Goal: Task Accomplishment & Management: Use online tool/utility

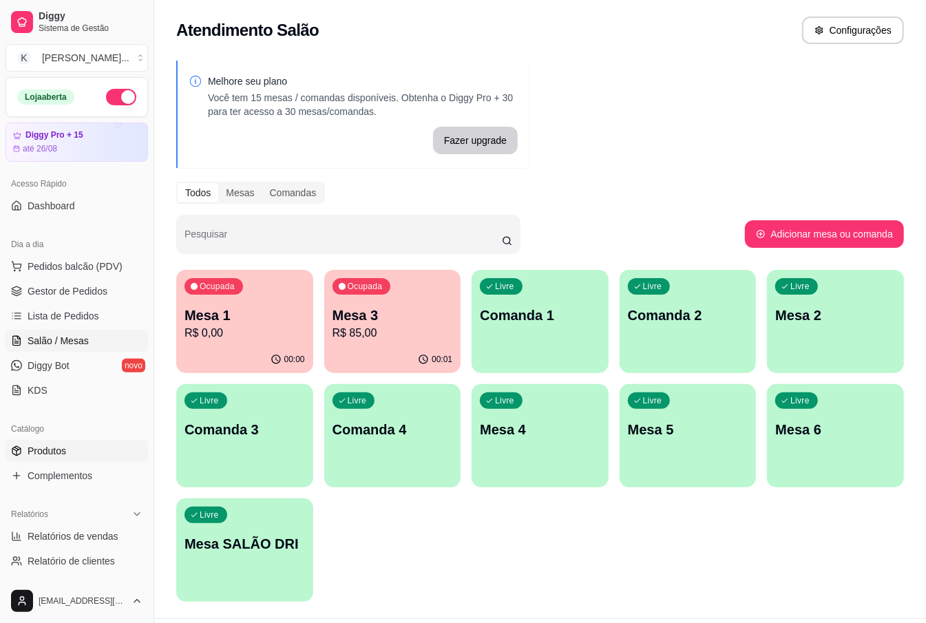
click at [72, 452] on link "Produtos" at bounding box center [77, 451] width 143 height 22
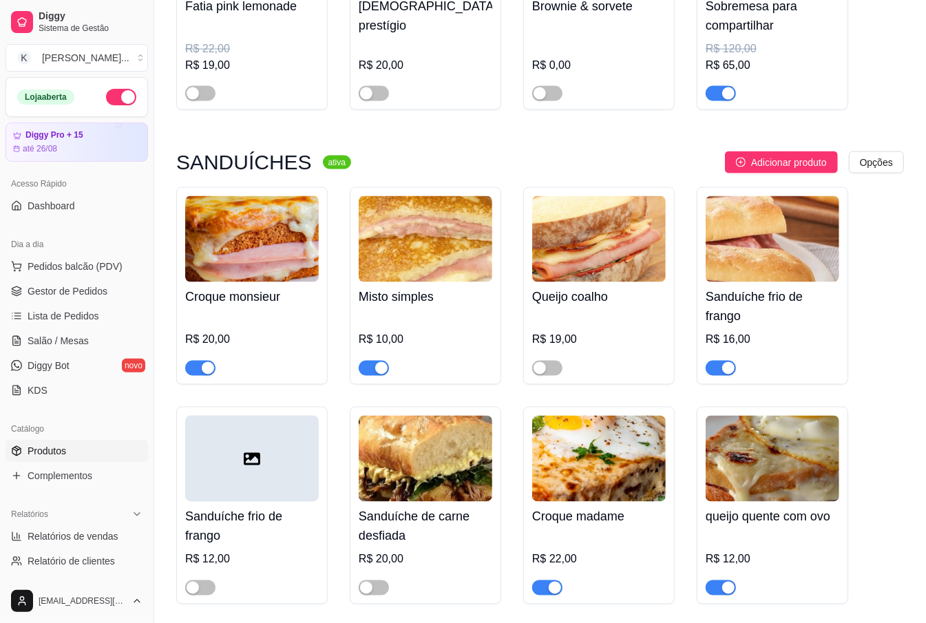
scroll to position [6701, 0]
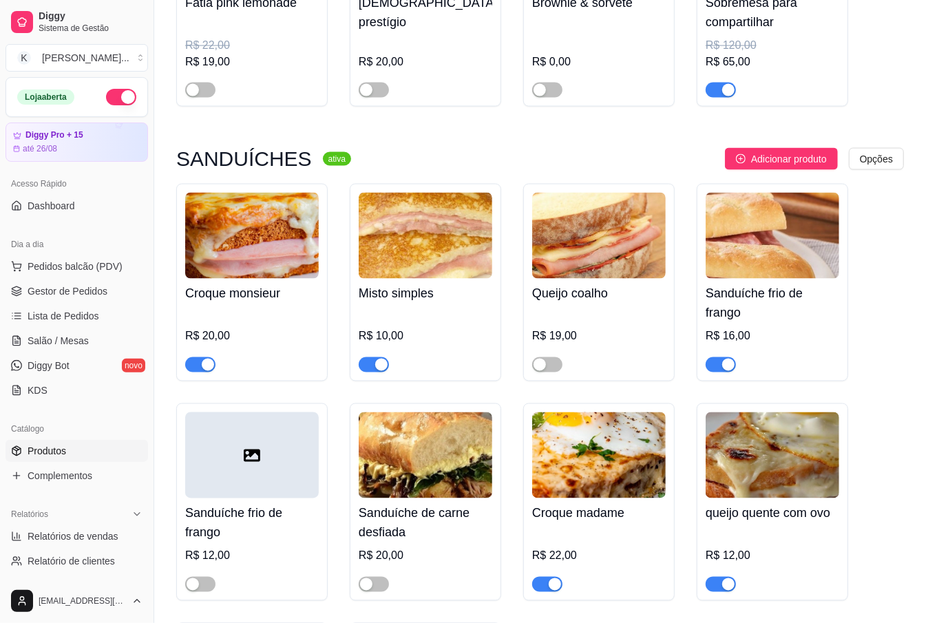
click at [381, 359] on div "button" at bounding box center [381, 365] width 12 height 12
click at [381, 357] on span "button" at bounding box center [374, 364] width 30 height 15
click at [202, 359] on div "button" at bounding box center [208, 365] width 12 height 12
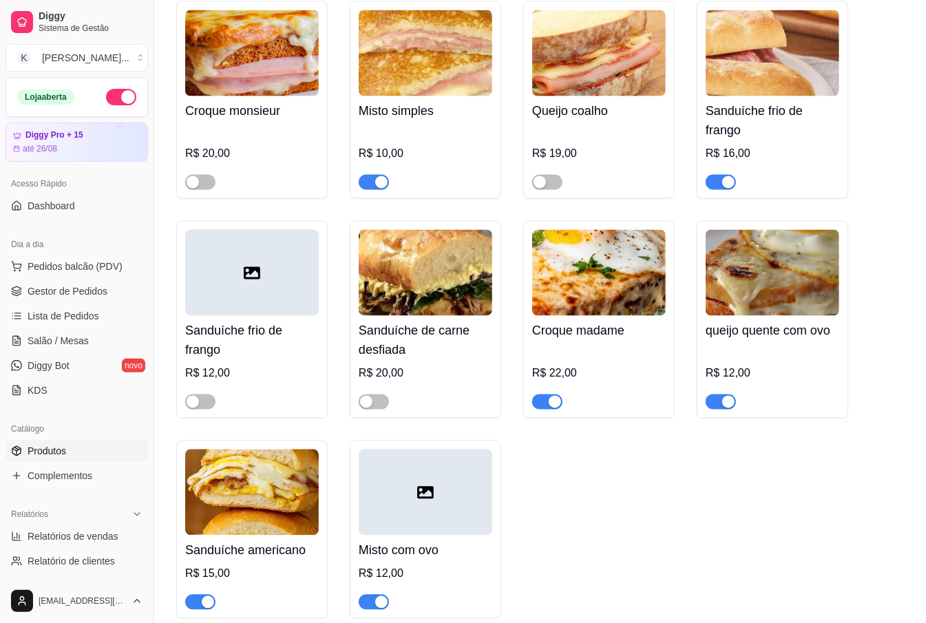
scroll to position [6885, 0]
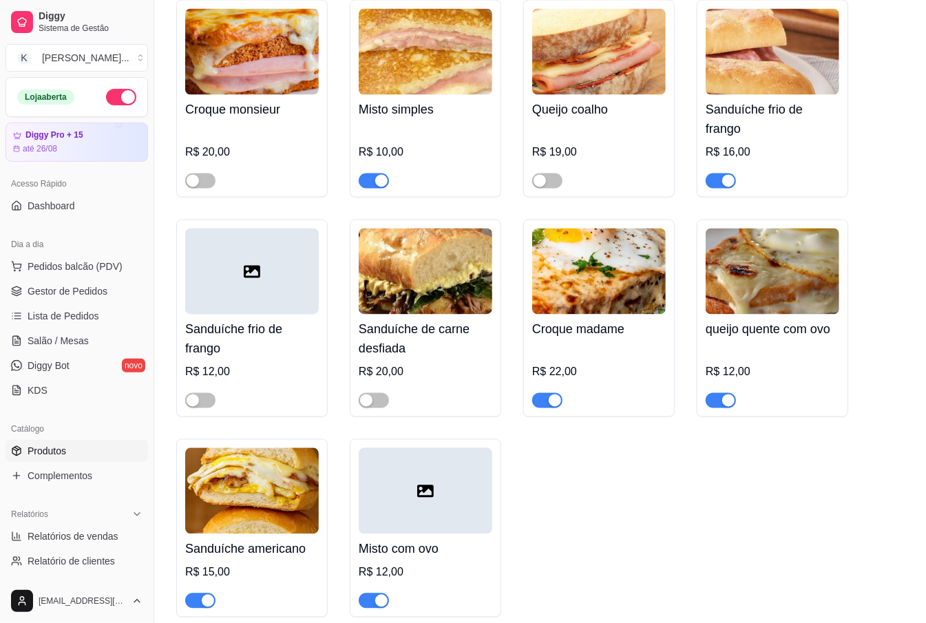
click at [716, 393] on span "button" at bounding box center [721, 400] width 30 height 15
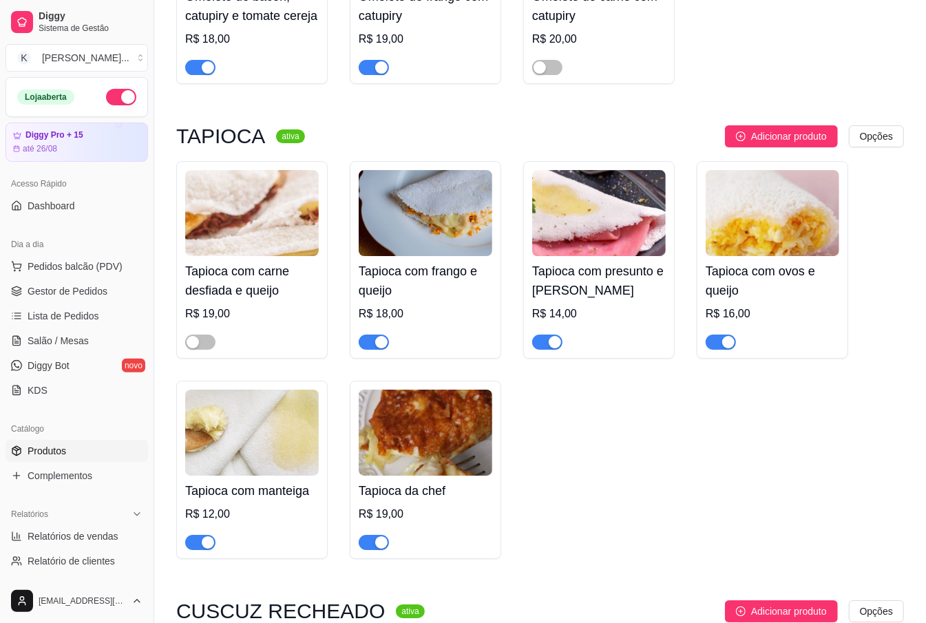
scroll to position [7987, 0]
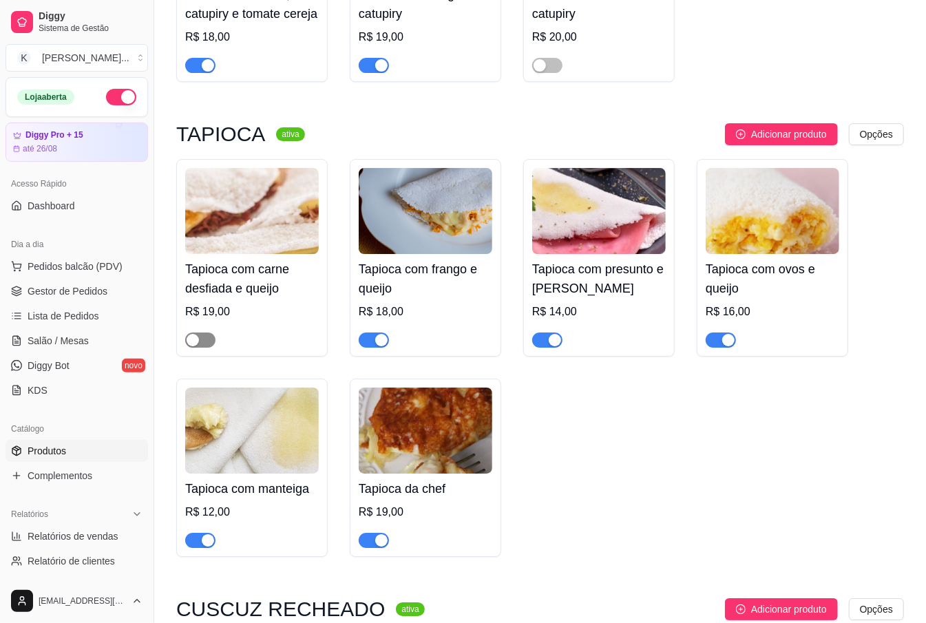
click at [197, 334] on div "button" at bounding box center [193, 340] width 12 height 12
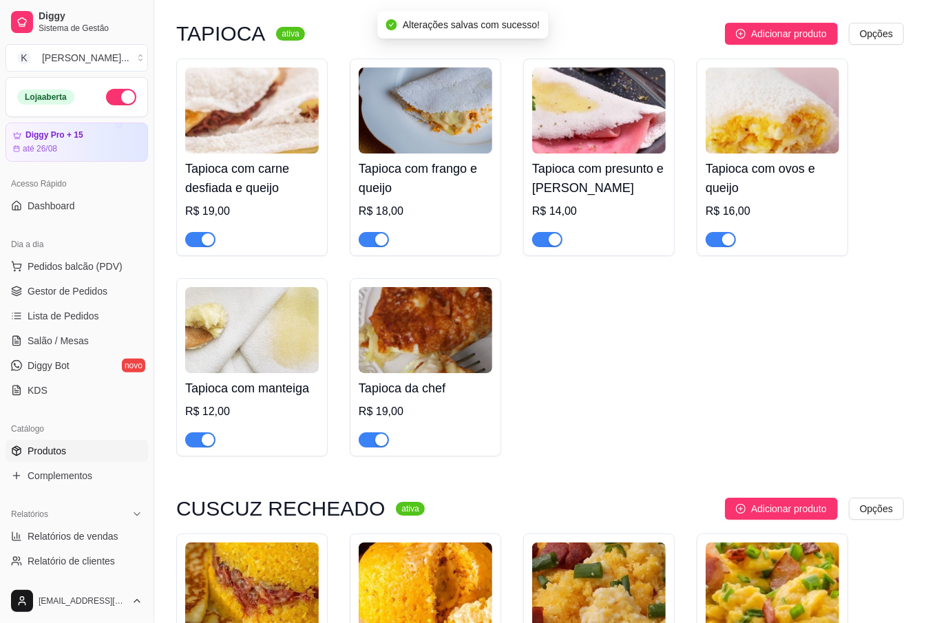
scroll to position [8170, 0]
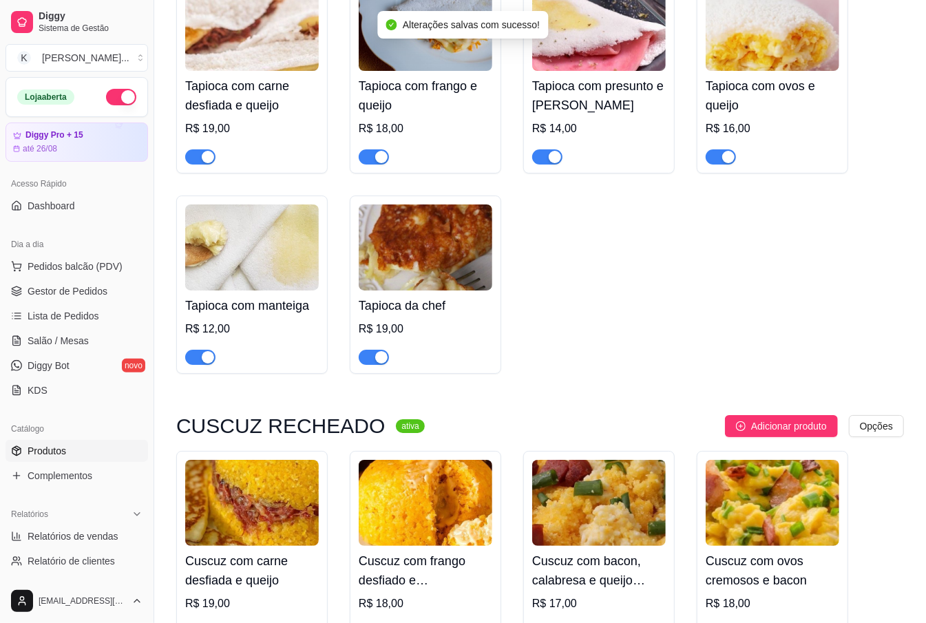
click at [204, 622] on span "button" at bounding box center [200, 631] width 30 height 15
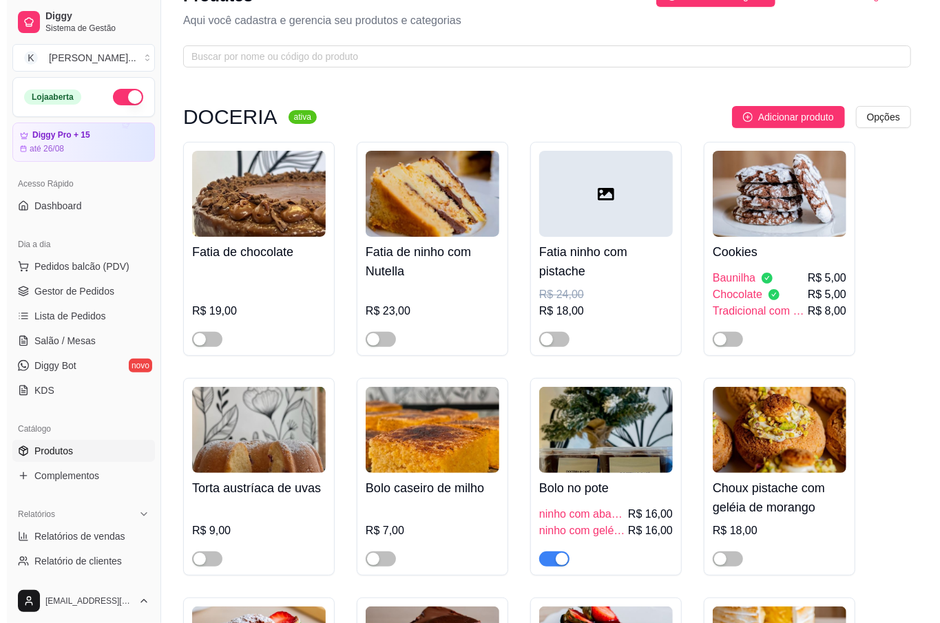
scroll to position [0, 0]
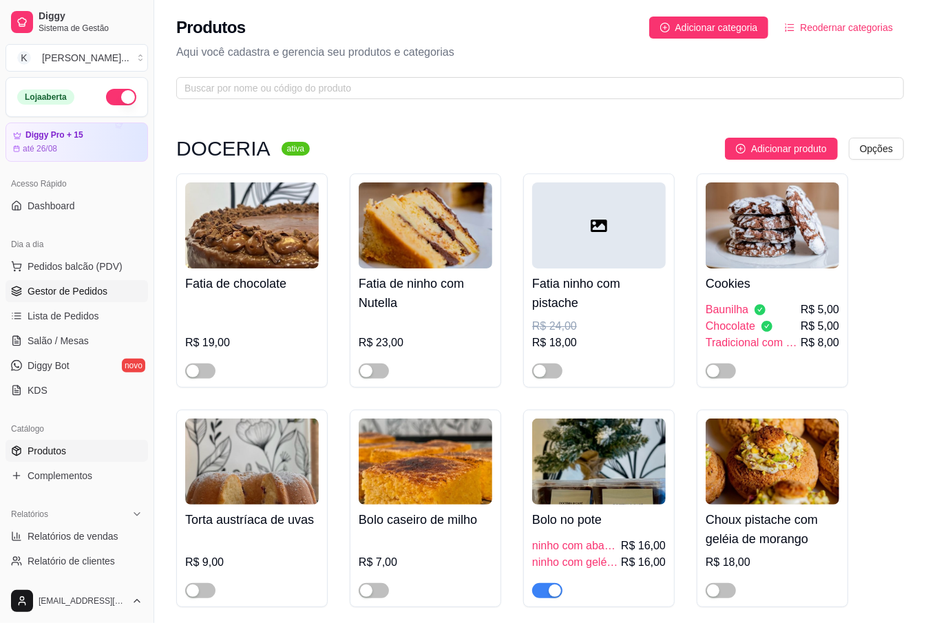
click at [72, 290] on span "Gestor de Pedidos" at bounding box center [68, 291] width 80 height 14
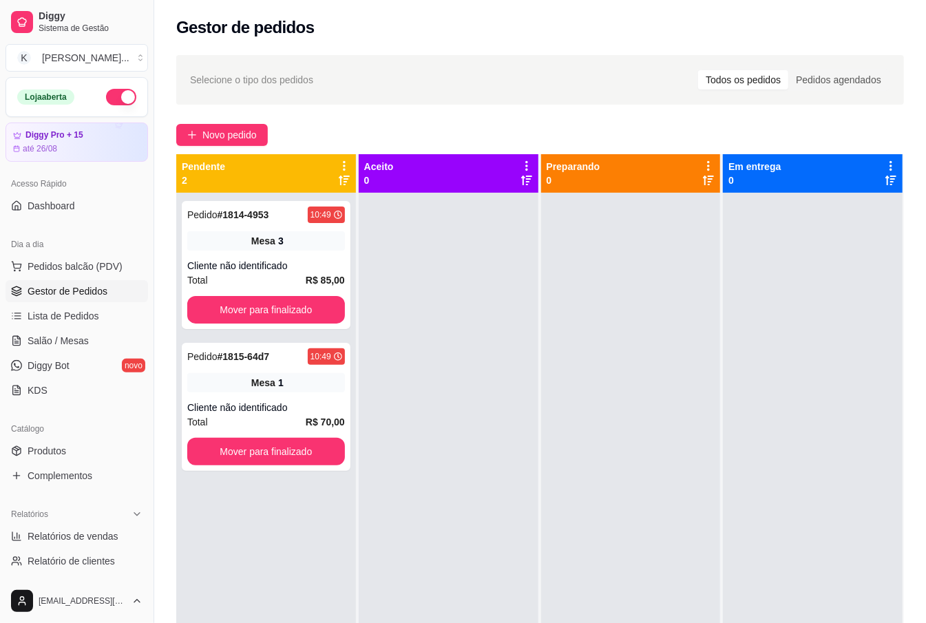
click at [111, 436] on div "Catálogo" at bounding box center [77, 429] width 143 height 22
click at [50, 262] on span "Pedidos balcão (PDV)" at bounding box center [75, 267] width 95 height 14
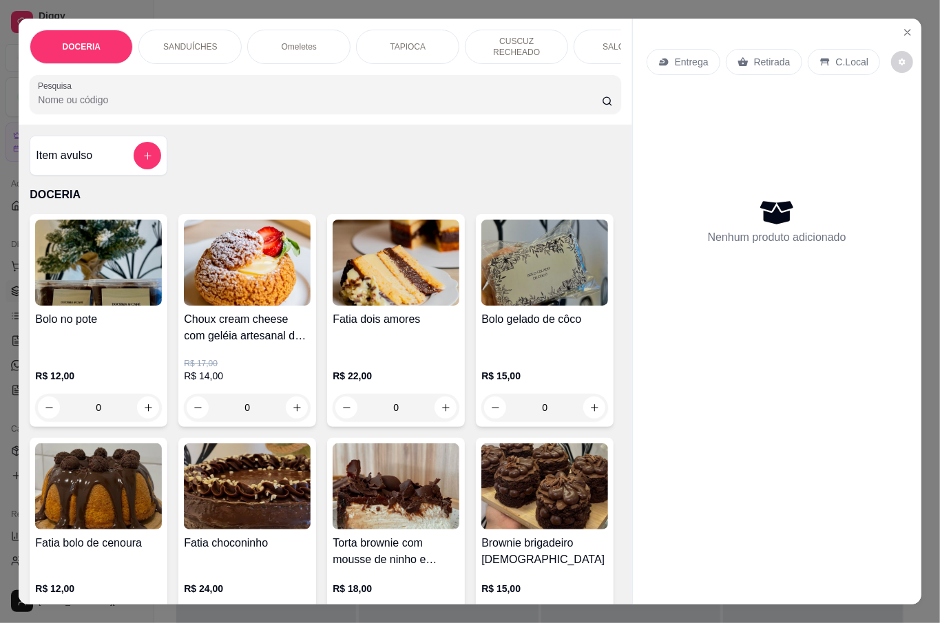
scroll to position [459, 0]
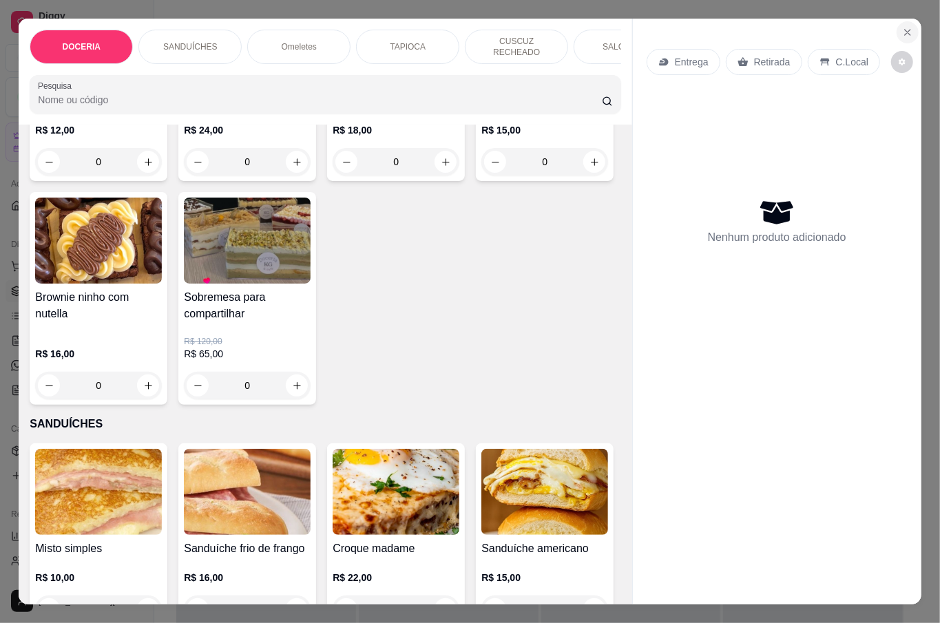
click at [902, 27] on icon "Close" at bounding box center [907, 32] width 11 height 11
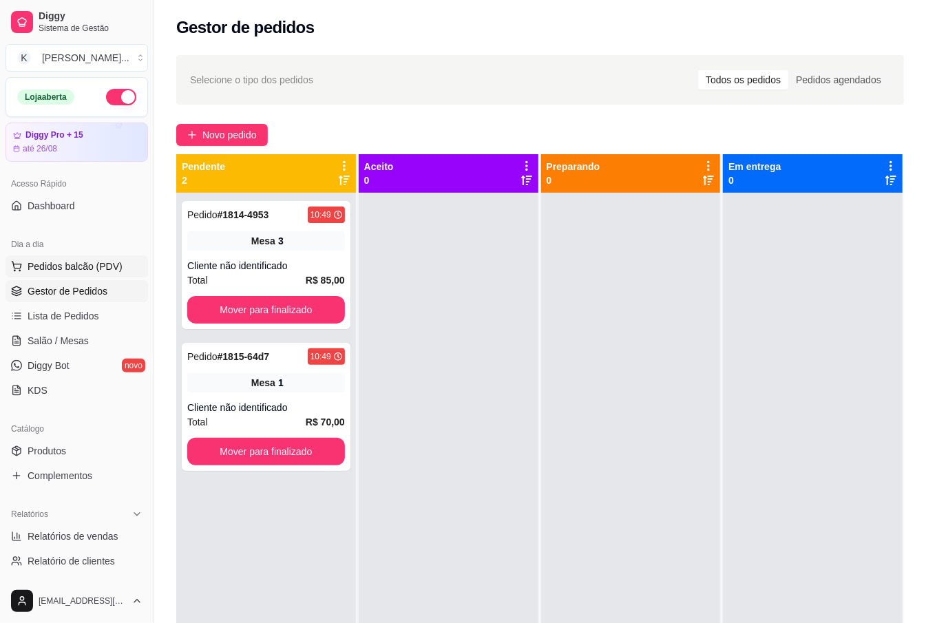
click at [43, 265] on span "Pedidos balcão (PDV)" at bounding box center [75, 267] width 95 height 14
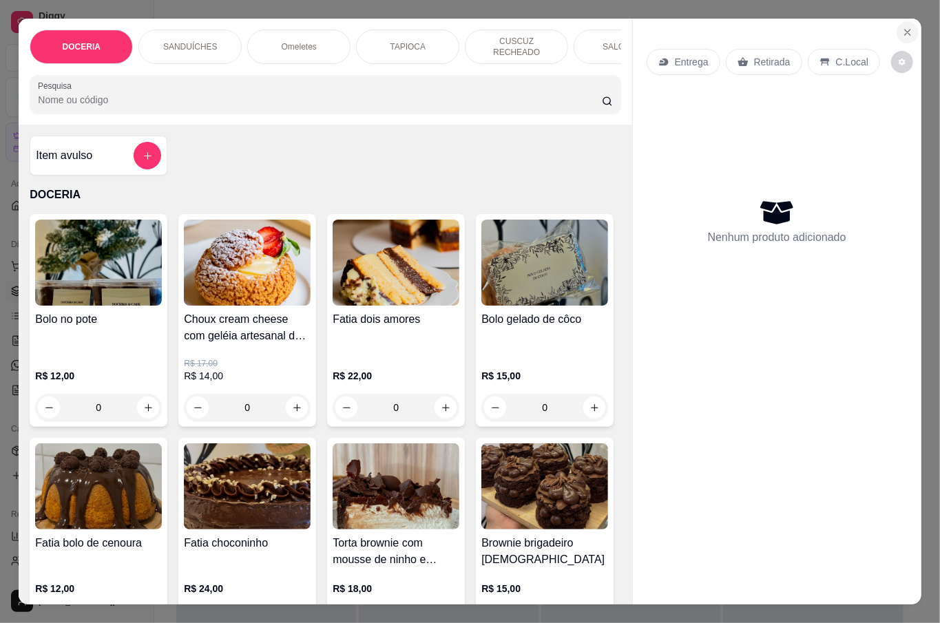
click at [903, 21] on button "Close" at bounding box center [907, 32] width 22 height 22
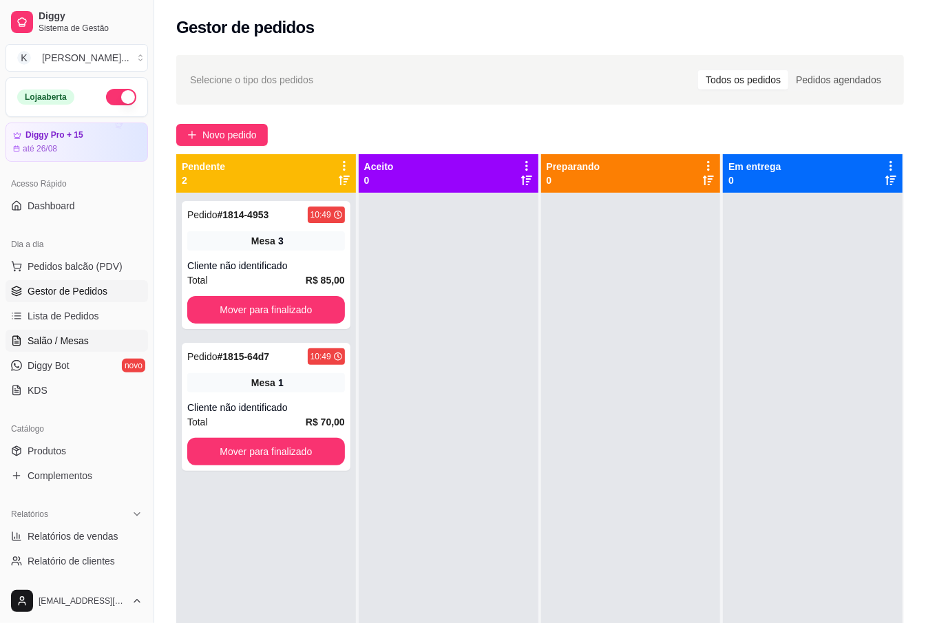
click at [85, 335] on span "Salão / Mesas" at bounding box center [58, 341] width 61 height 14
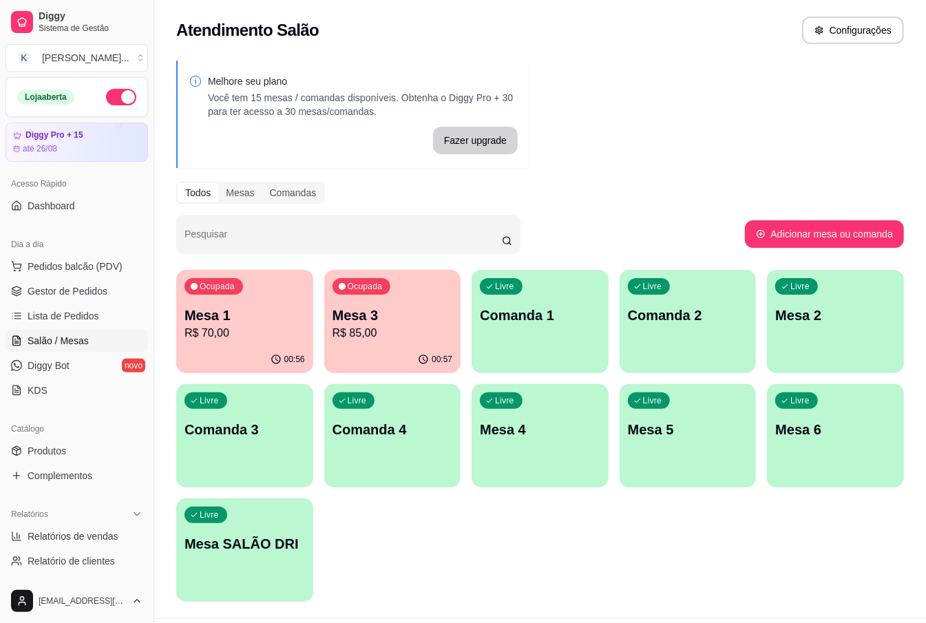
click at [234, 322] on p "Mesa 1" at bounding box center [245, 315] width 120 height 19
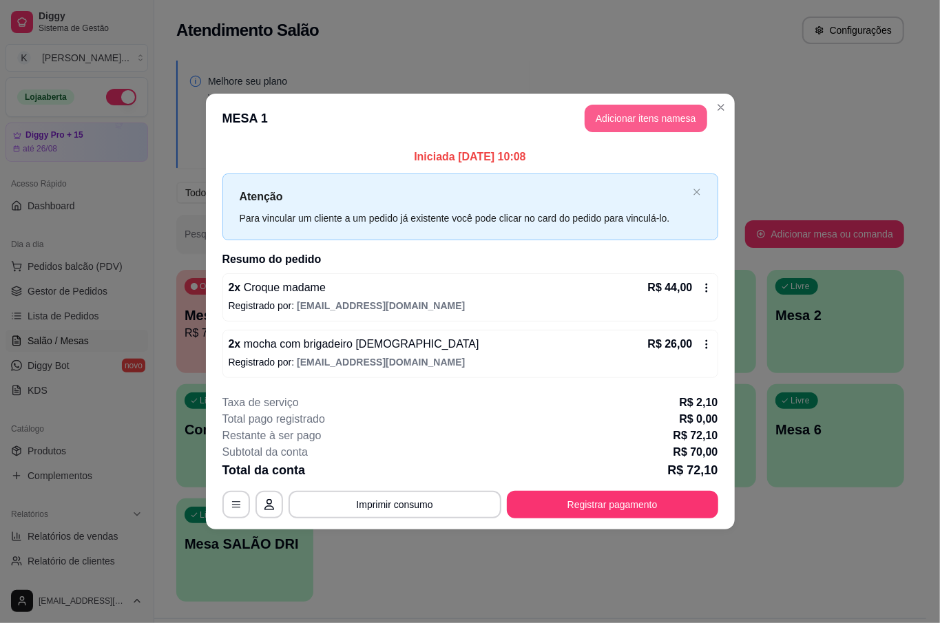
click at [626, 119] on button "Adicionar itens na mesa" at bounding box center [646, 119] width 123 height 28
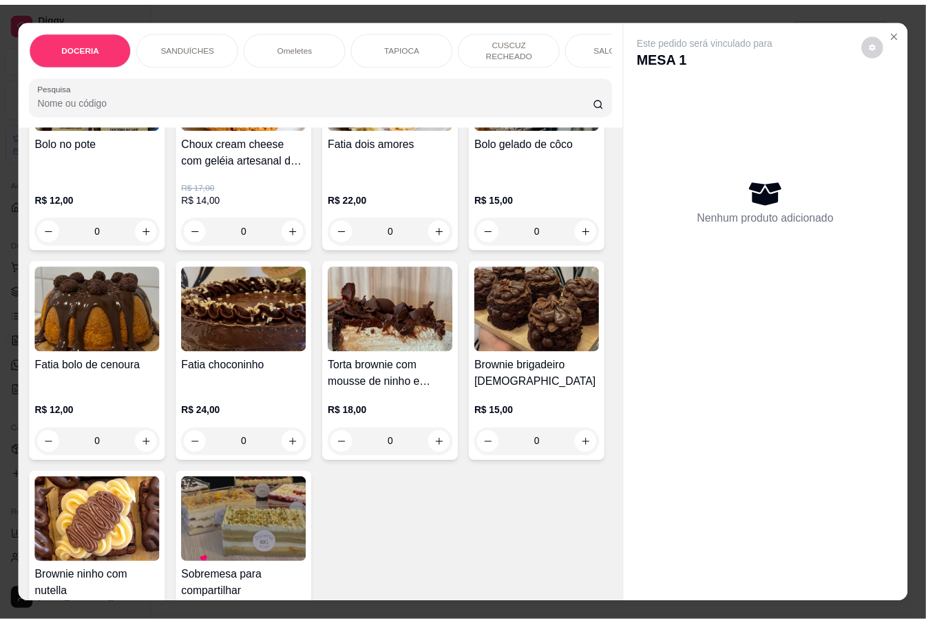
scroll to position [183, 0]
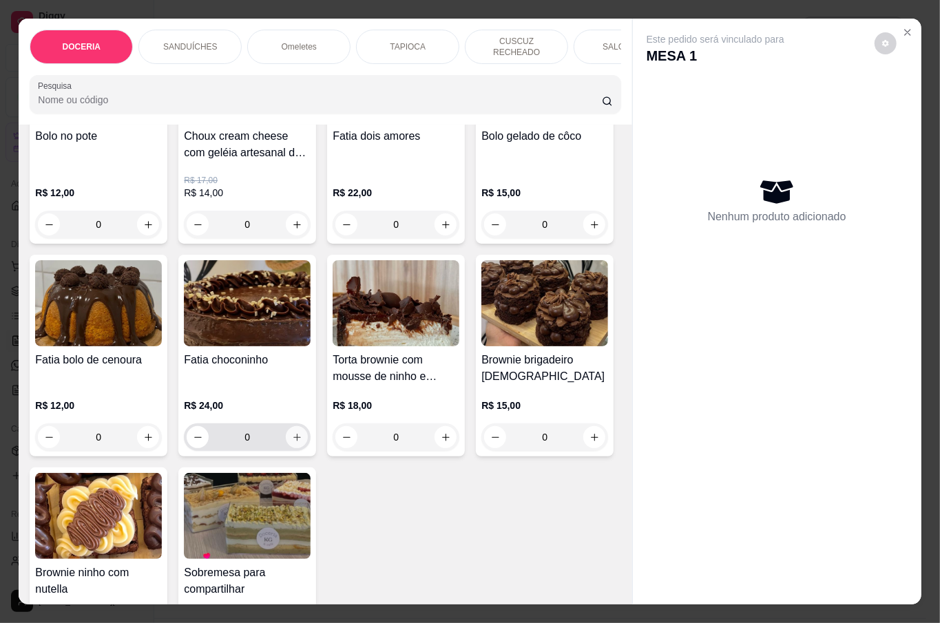
click at [302, 432] on icon "increase-product-quantity" at bounding box center [297, 437] width 10 height 10
type input "1"
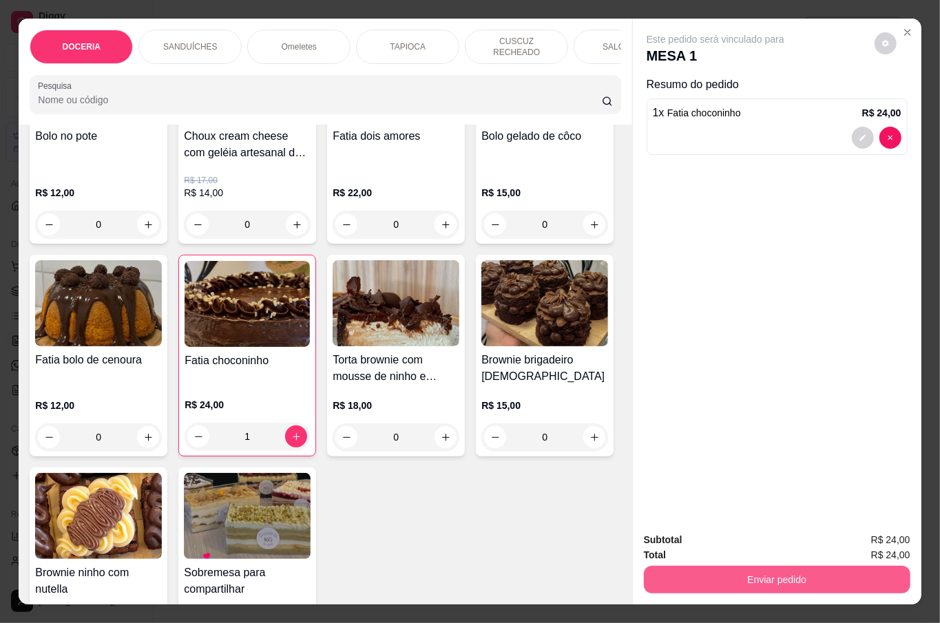
click at [824, 574] on button "Enviar pedido" at bounding box center [777, 580] width 266 height 28
click at [766, 552] on button "Não registrar e enviar pedido" at bounding box center [729, 539] width 143 height 26
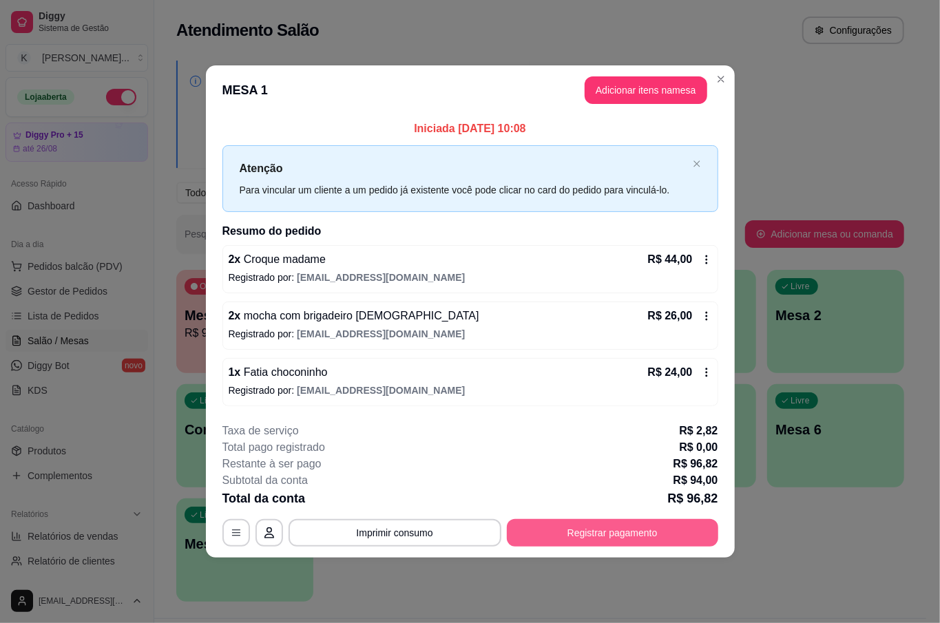
click at [635, 543] on button "Registrar pagamento" at bounding box center [612, 533] width 211 height 28
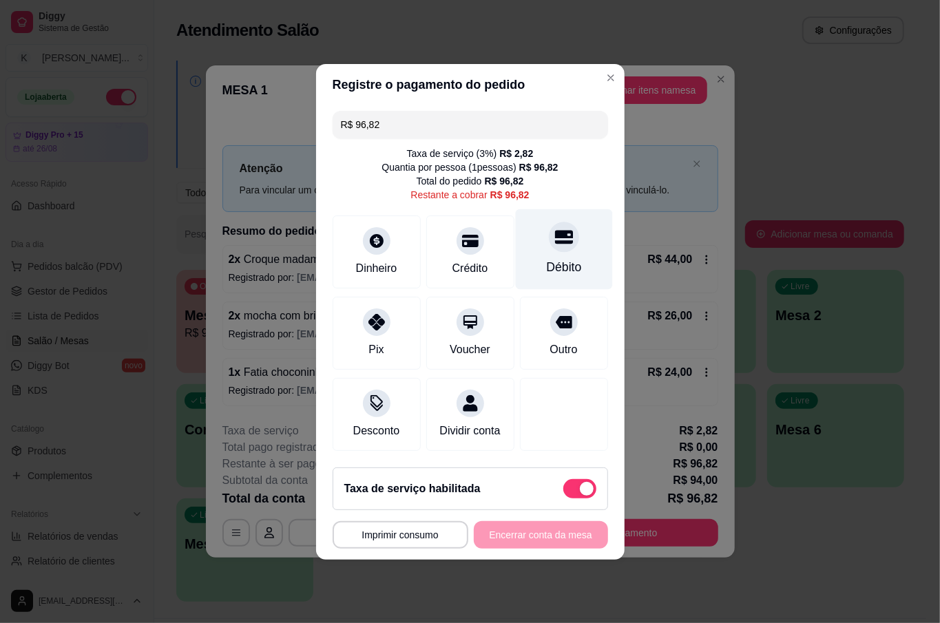
click at [554, 235] on icon at bounding box center [563, 237] width 18 height 18
type input "R$ 0,00"
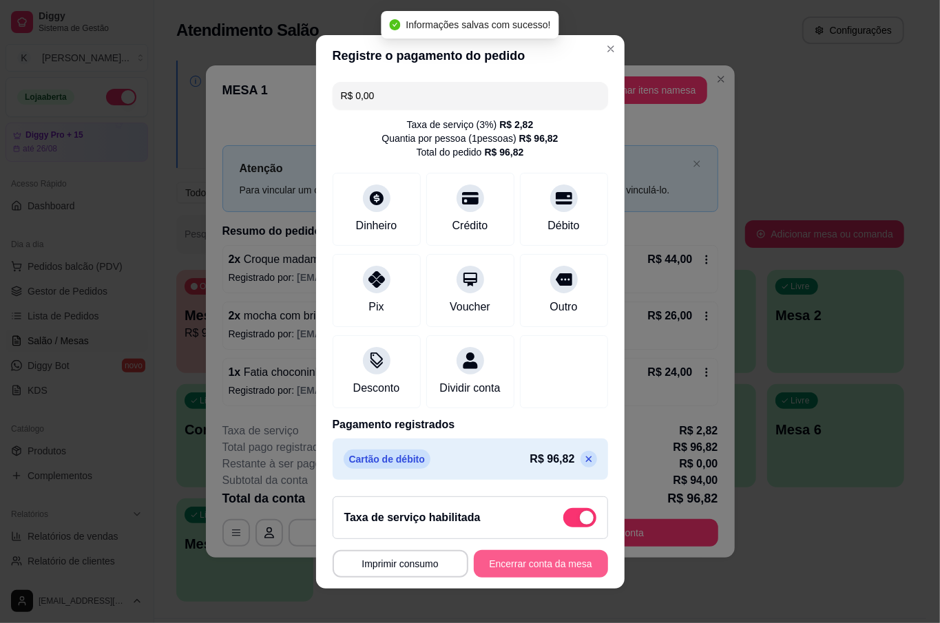
click at [516, 571] on button "Encerrar conta da mesa" at bounding box center [541, 564] width 134 height 28
